Goal: Information Seeking & Learning: Learn about a topic

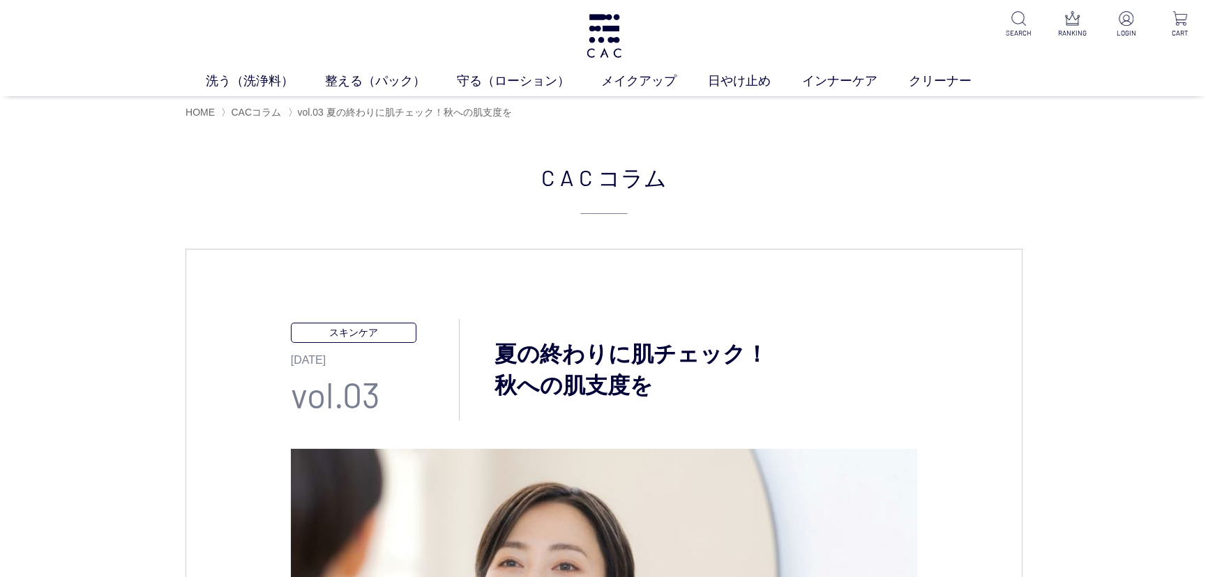
drag, startPoint x: 581, startPoint y: 391, endPoint x: 486, endPoint y: 343, distance: 106.3
click at [486, 343] on h3 "夏の終わりに肌チェック！ 秋への肌支度を" at bounding box center [688, 370] width 457 height 63
copy h3 "夏の終わりに肌チェック！ 秋への肌支度を"
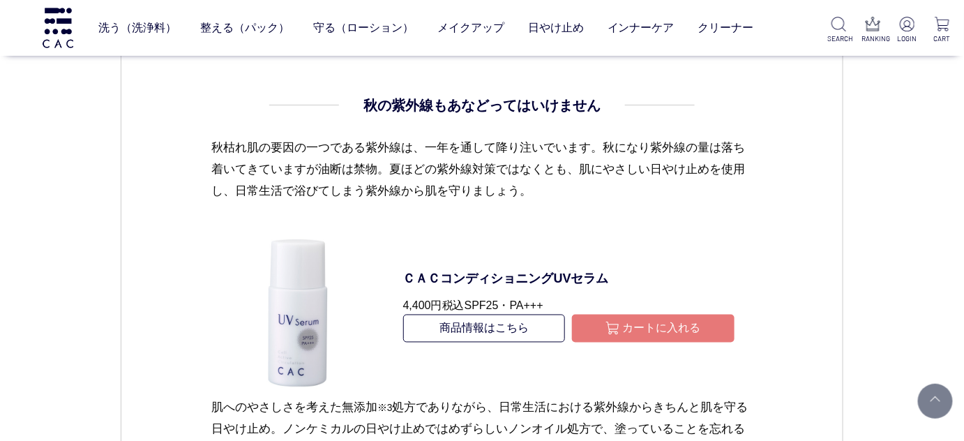
scroll to position [2393, 0]
click at [733, 157] on p "秋枯れ肌の要因の一つである紫外線は、一年を通して降り注いでいます。秋になり紫外線の量は落ち着いてきていますが油断は禁物。夏ほどの紫外線対策ではなくとも、肌にや…" at bounding box center [481, 179] width 541 height 87
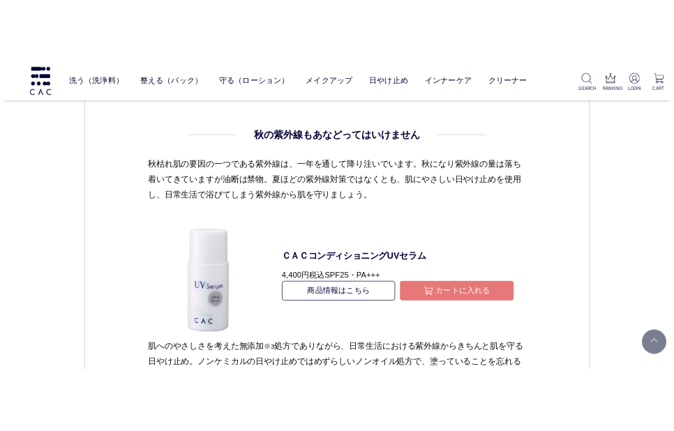
scroll to position [2442, 0]
